Goal: Task Accomplishment & Management: Complete application form

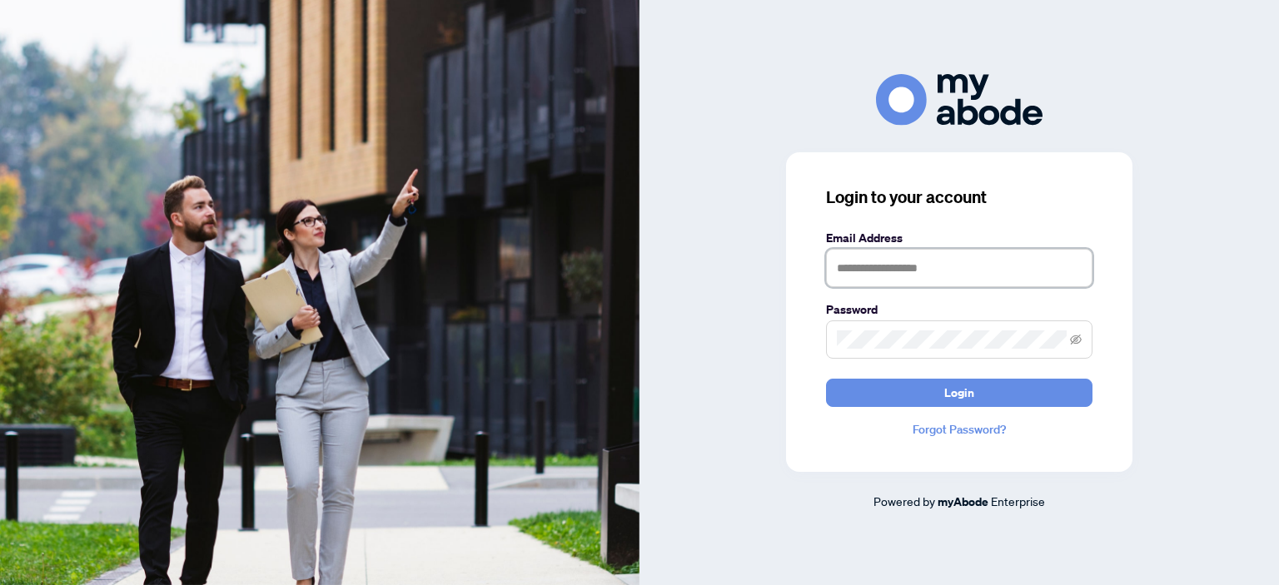
click at [893, 266] on input "text" at bounding box center [959, 268] width 266 height 38
type input "**********"
click at [860, 350] on span at bounding box center [959, 339] width 266 height 38
click at [941, 395] on button "Login" at bounding box center [959, 393] width 266 height 28
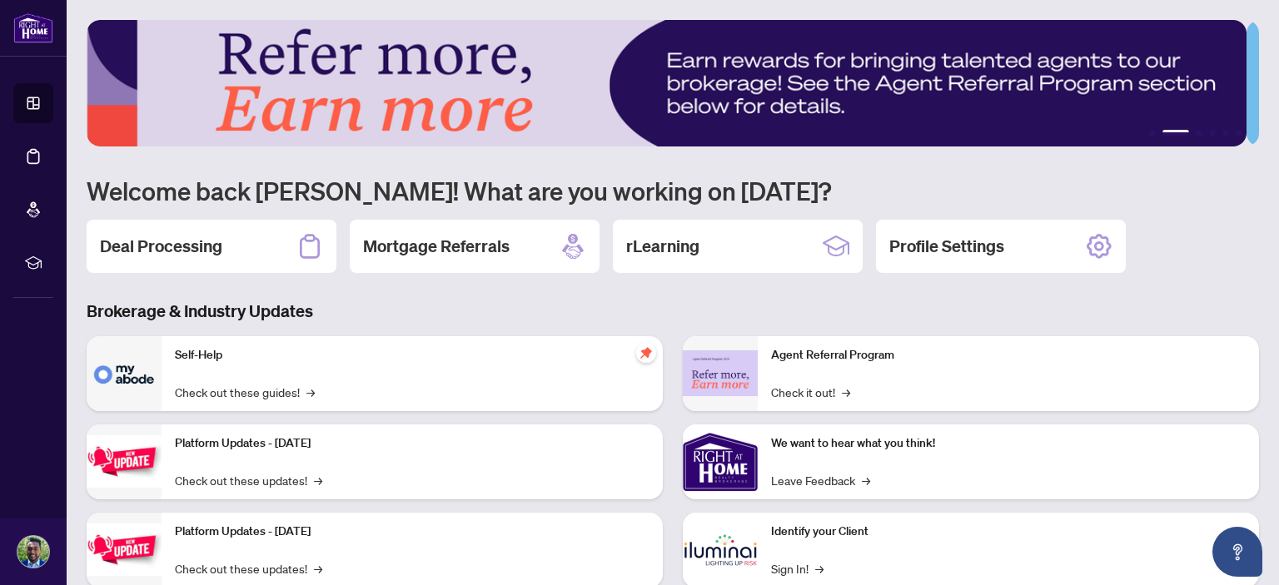
click at [201, 249] on h2 "Deal Processing" at bounding box center [161, 246] width 122 height 23
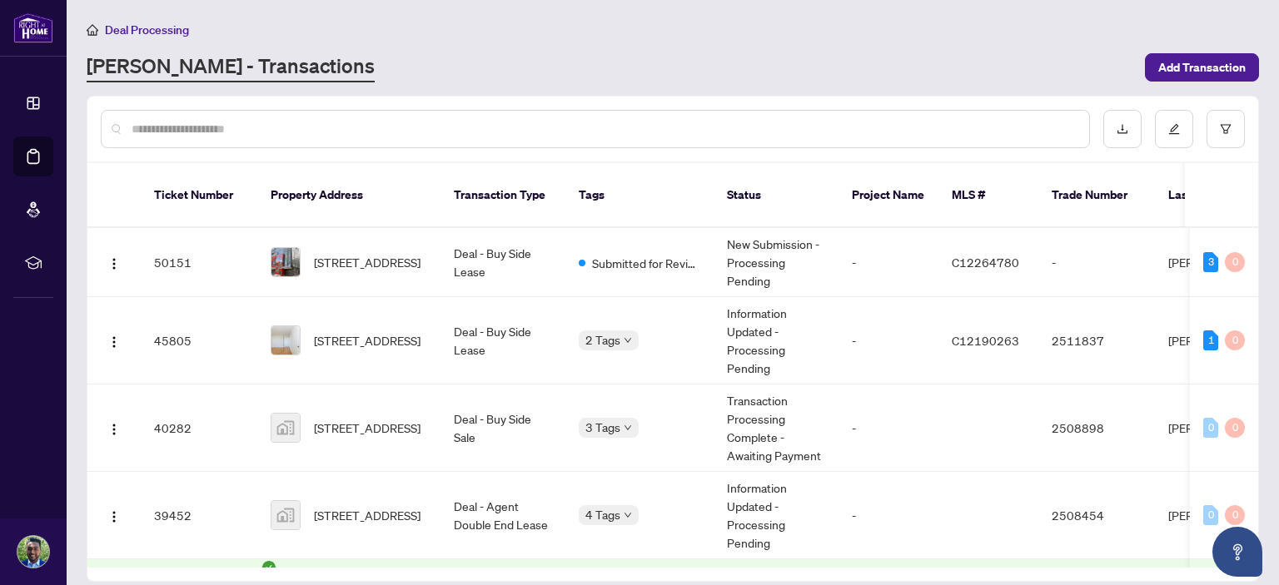
click at [1203, 78] on span "Add Transaction" at bounding box center [1201, 67] width 87 height 27
